Goal: Find specific page/section: Find specific page/section

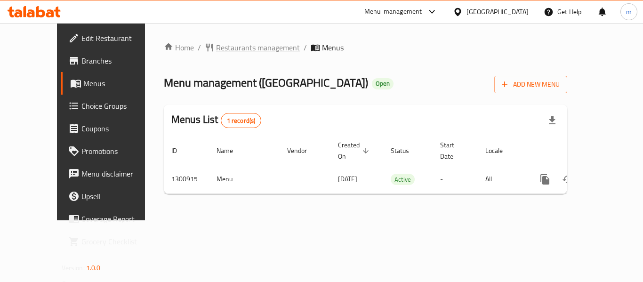
click at [216, 48] on span "Restaurants management" at bounding box center [258, 47] width 84 height 11
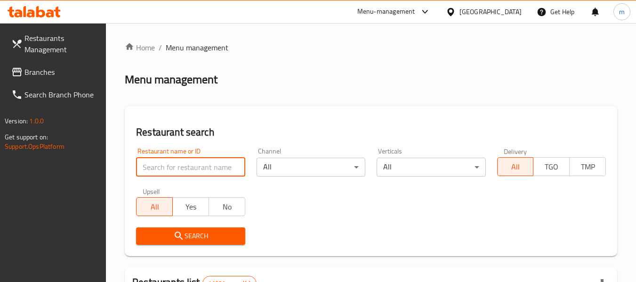
click at [167, 164] on input "search" at bounding box center [190, 167] width 109 height 19
paste input "701868"
type input "701868"
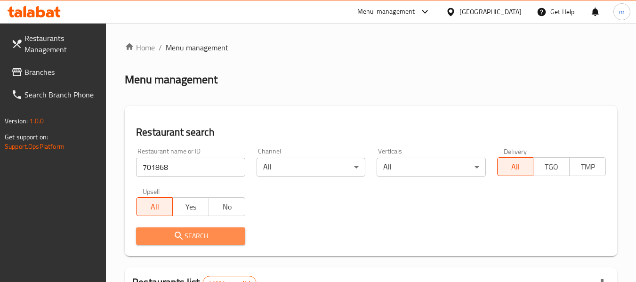
click at [189, 232] on span "Search" at bounding box center [191, 236] width 94 height 12
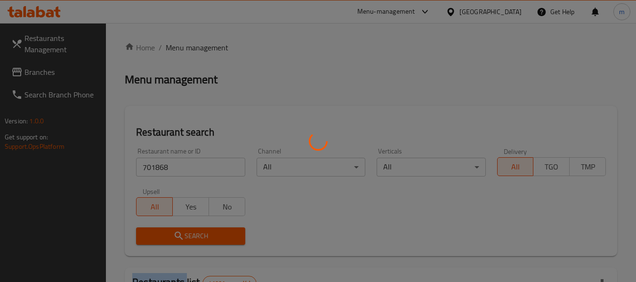
click at [189, 232] on div at bounding box center [318, 141] width 636 height 282
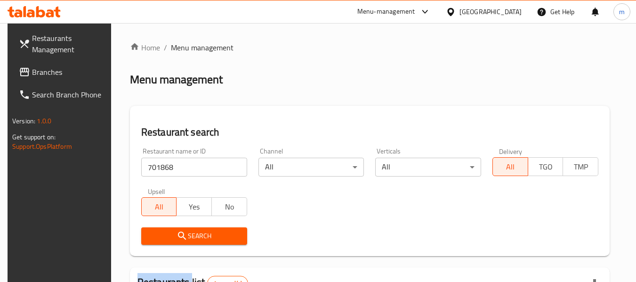
scroll to position [126, 0]
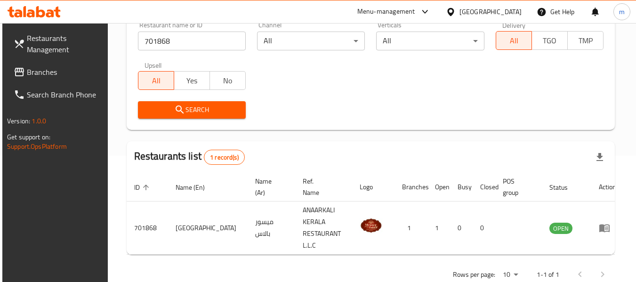
click at [506, 14] on div "[GEOGRAPHIC_DATA]" at bounding box center [490, 12] width 62 height 10
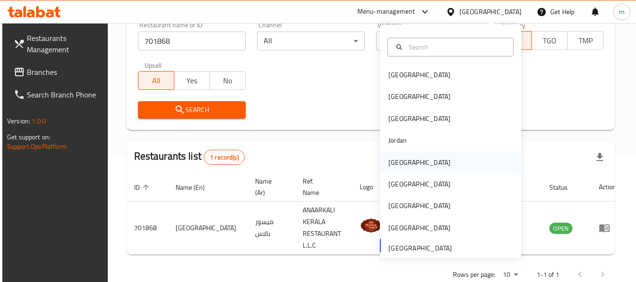
click at [451, 164] on div "[GEOGRAPHIC_DATA]" at bounding box center [450, 163] width 141 height 22
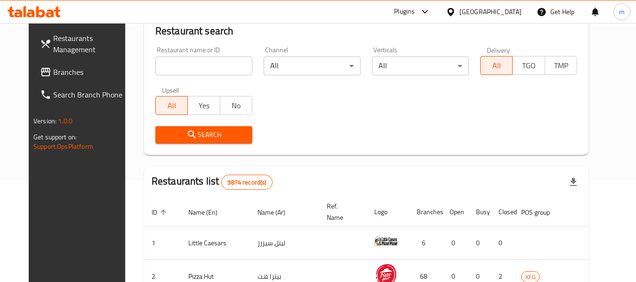
scroll to position [79, 0]
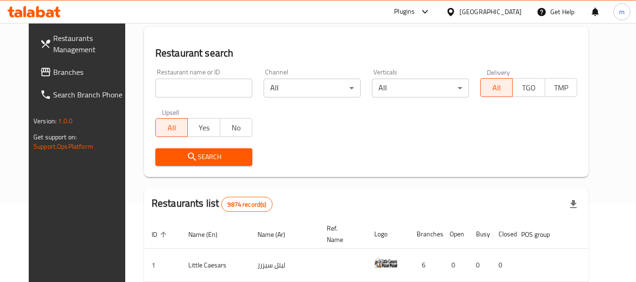
click at [96, 78] on link "Branches" at bounding box center [83, 72] width 103 height 23
